Goal: Find specific page/section

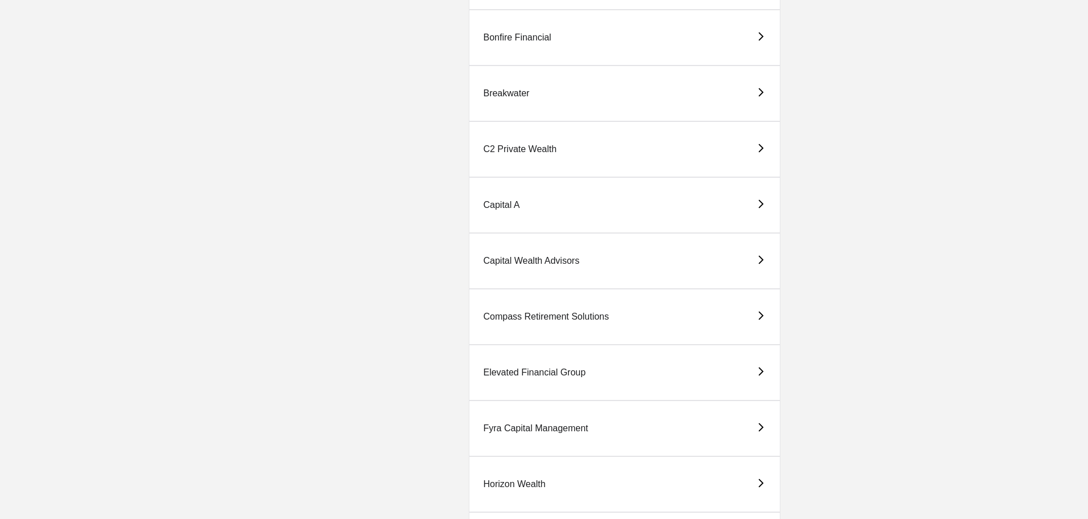
scroll to position [399, 0]
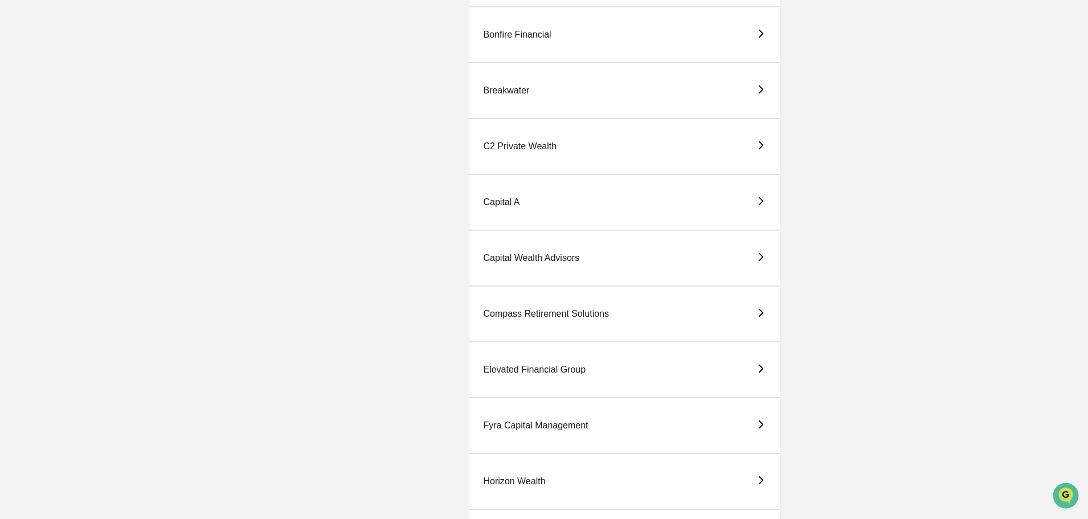
click at [514, 369] on div "Elevated Financial Group" at bounding box center [534, 370] width 103 height 10
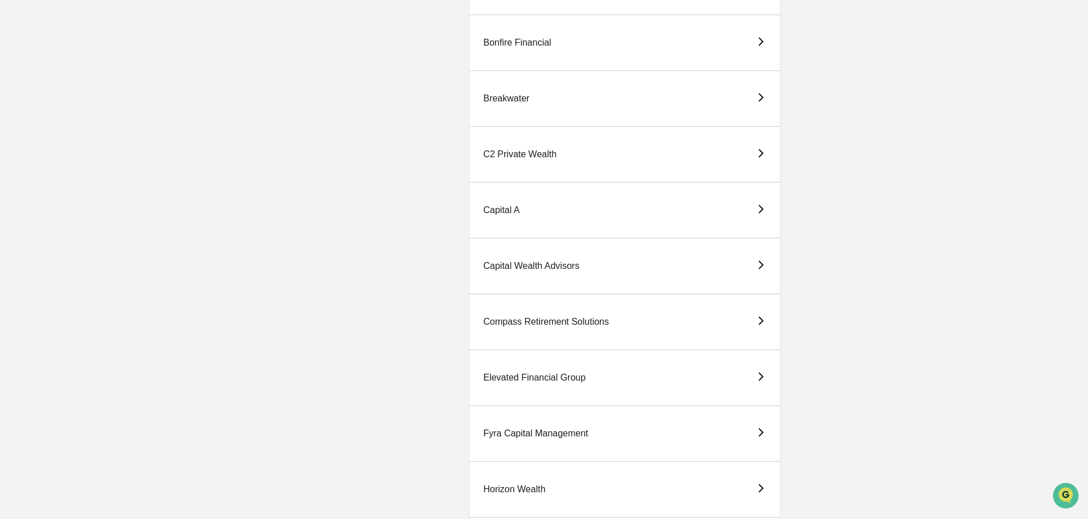
scroll to position [399, 0]
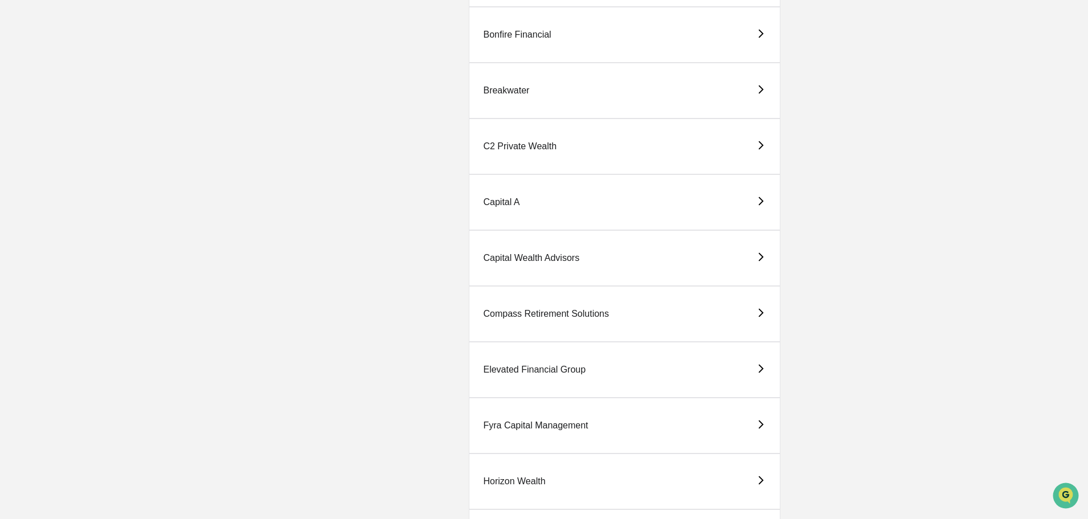
click at [511, 369] on div "Elevated Financial Group" at bounding box center [534, 370] width 103 height 10
click at [524, 423] on div "Horizon Wealth" at bounding box center [514, 424] width 62 height 10
